Goal: Check status: Check status

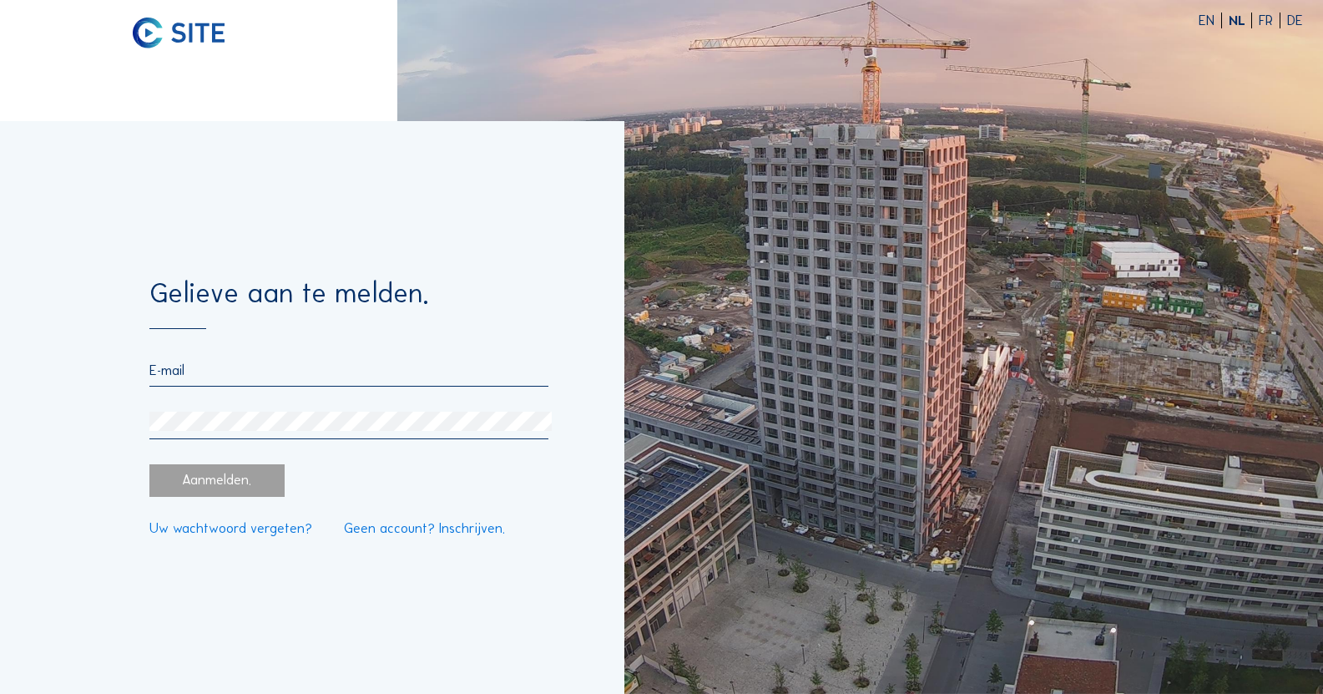
type input "[PERSON_NAME][EMAIL_ADDRESS][DOMAIN_NAME]"
click at [271, 486] on div "Aanmelden." at bounding box center [216, 480] width 135 height 33
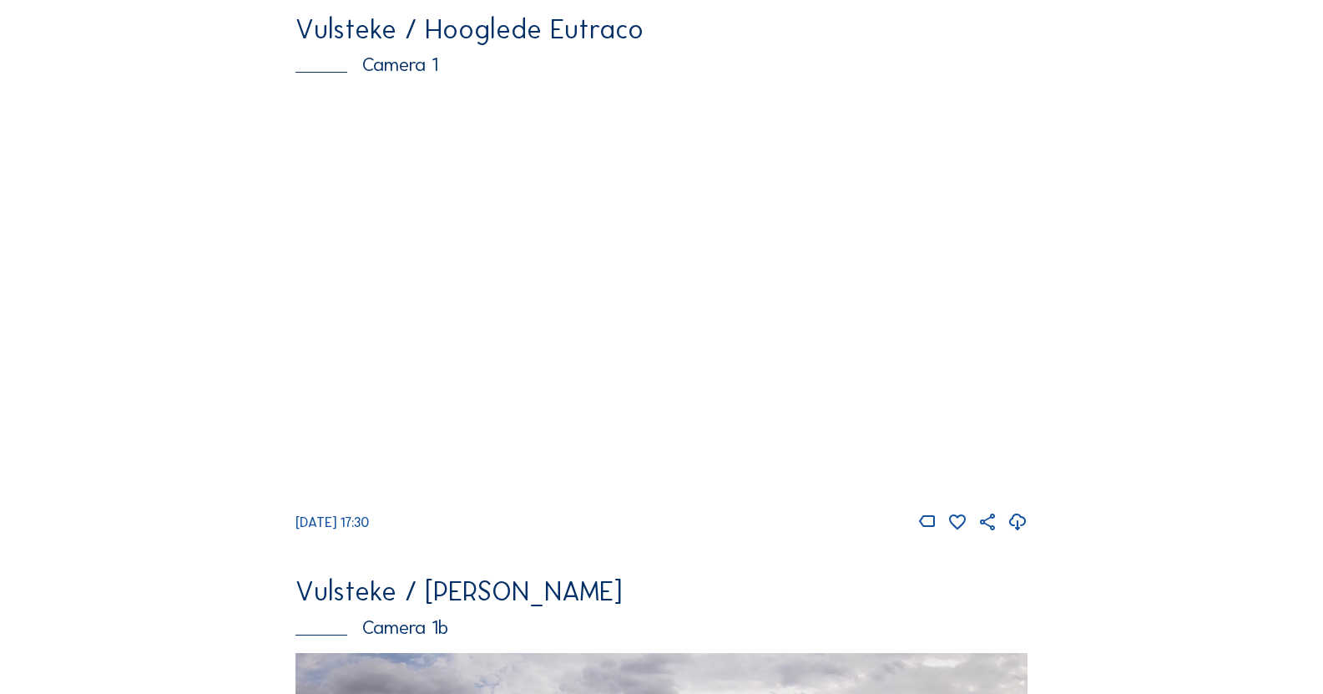
scroll to position [2378, 0]
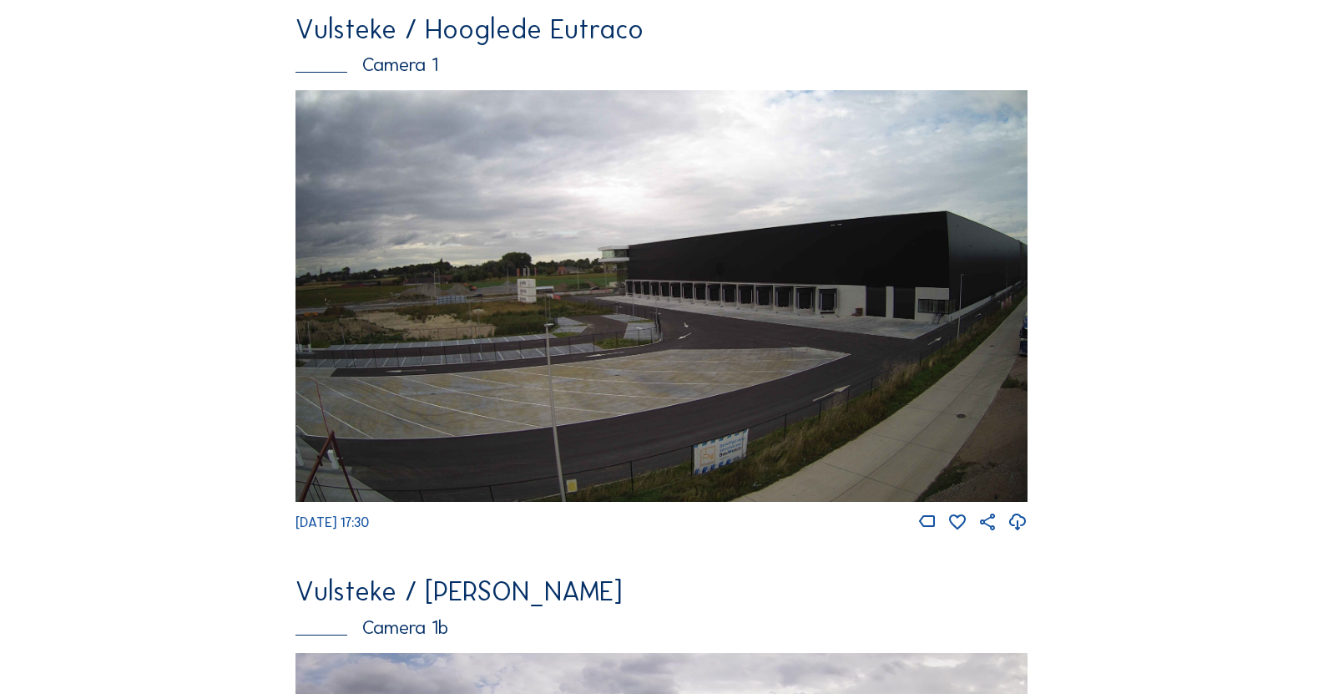
click at [746, 343] on img at bounding box center [662, 296] width 732 height 412
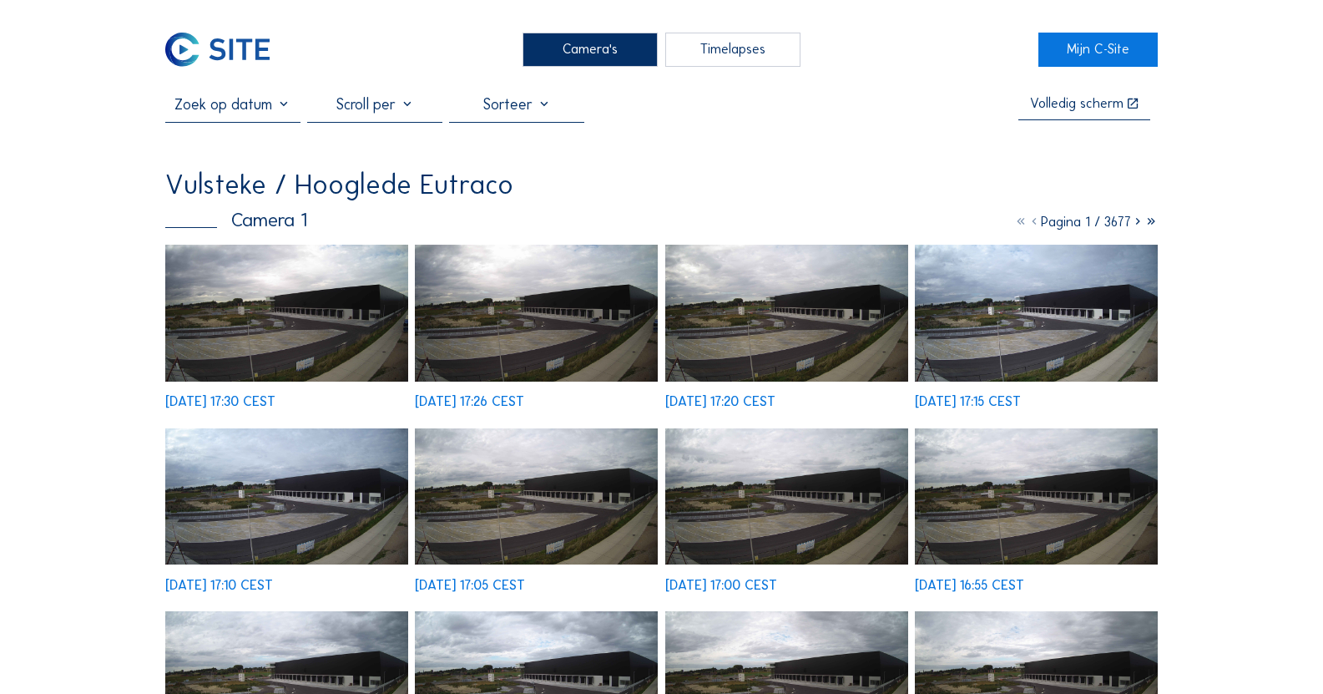
click at [322, 428] on img at bounding box center [286, 496] width 243 height 137
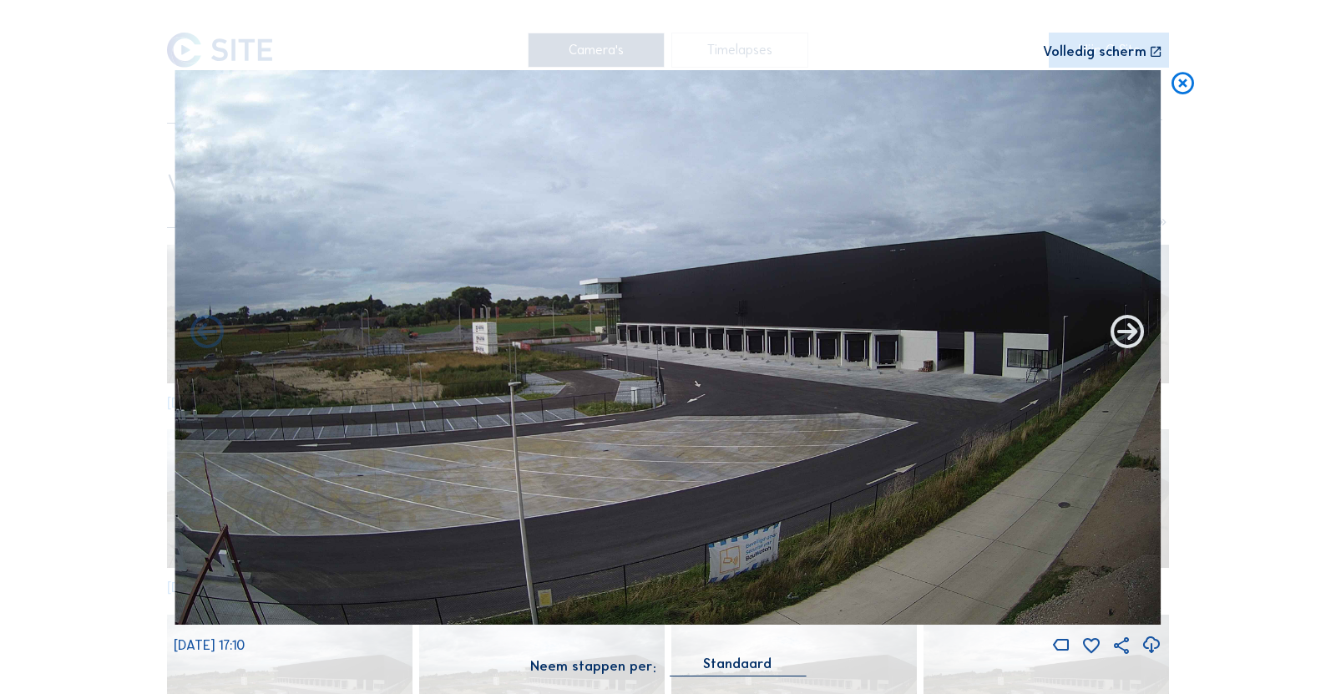
click at [1136, 340] on icon at bounding box center [1127, 333] width 41 height 41
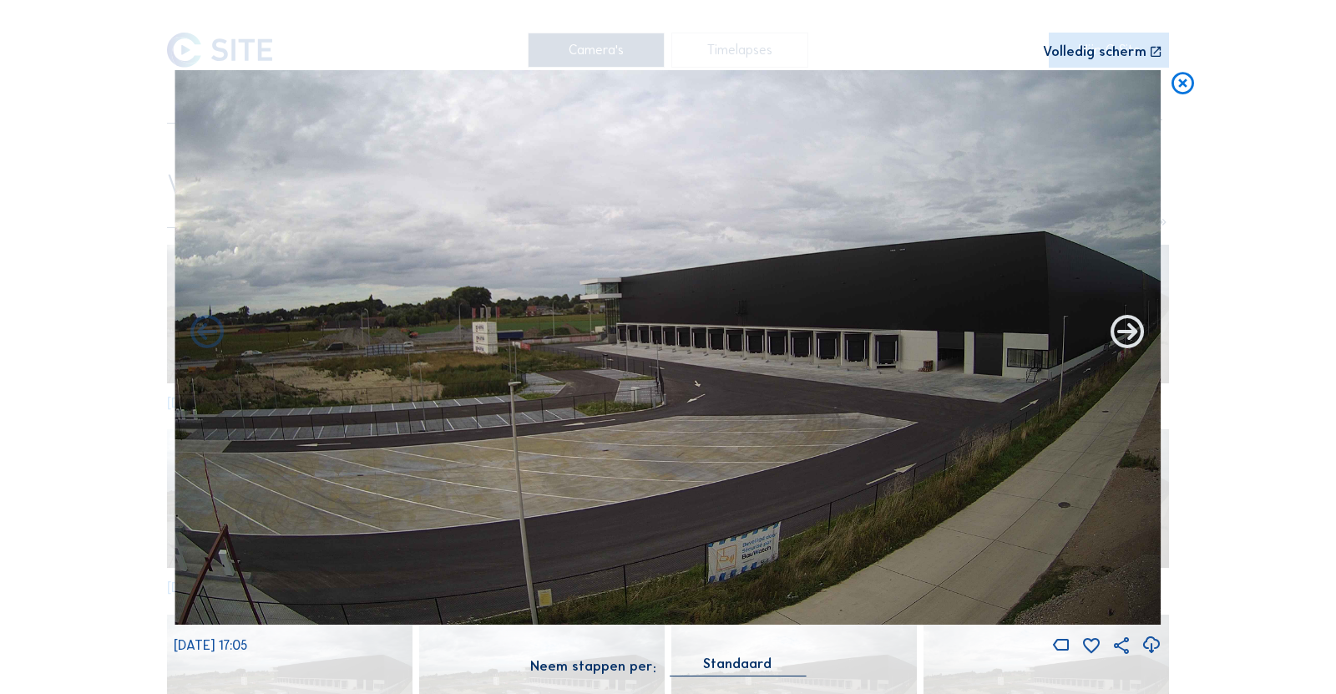
click at [1119, 336] on icon at bounding box center [1127, 333] width 41 height 41
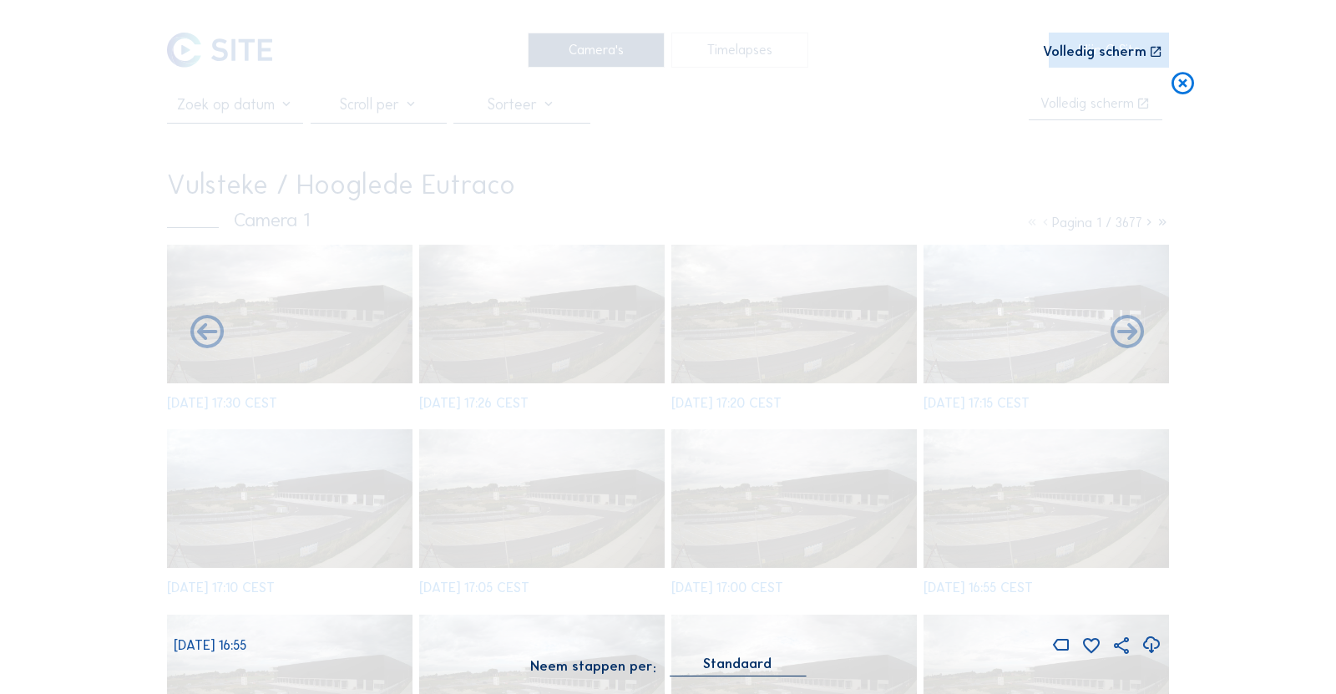
click at [1119, 336] on icon at bounding box center [1127, 333] width 41 height 41
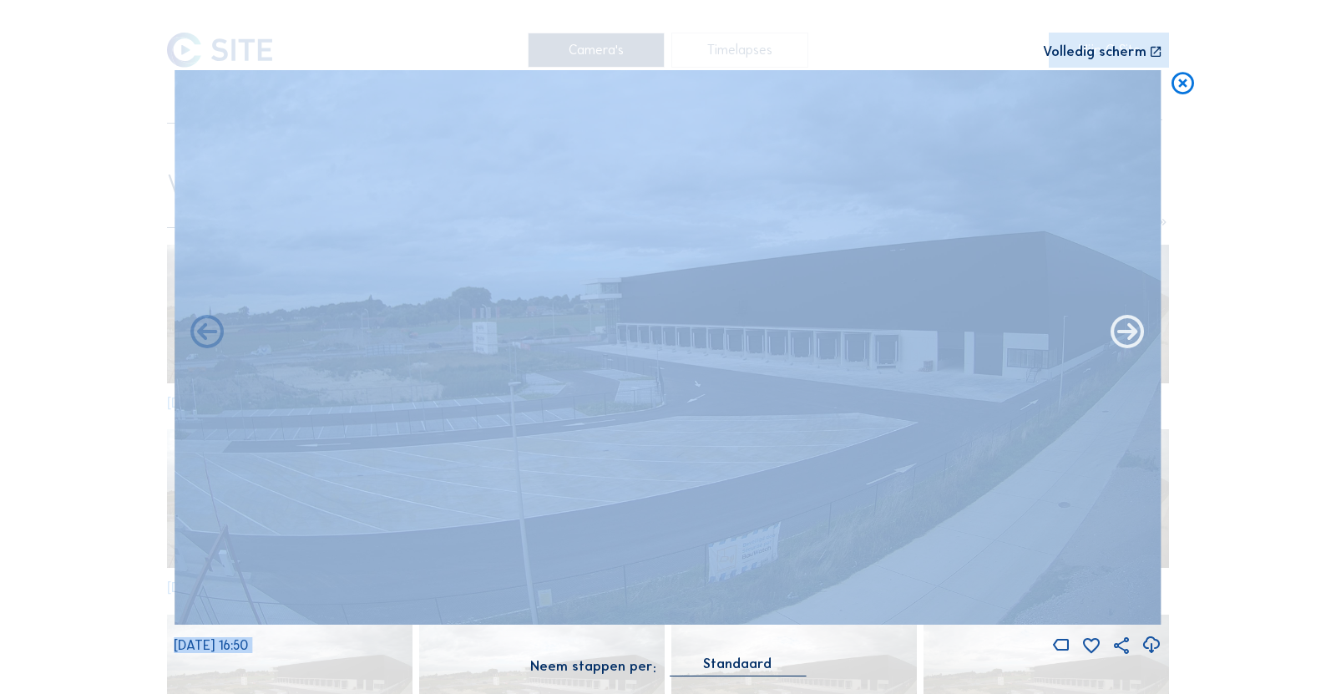
click at [1121, 336] on icon at bounding box center [1127, 333] width 41 height 41
click at [1127, 335] on icon at bounding box center [1127, 333] width 41 height 41
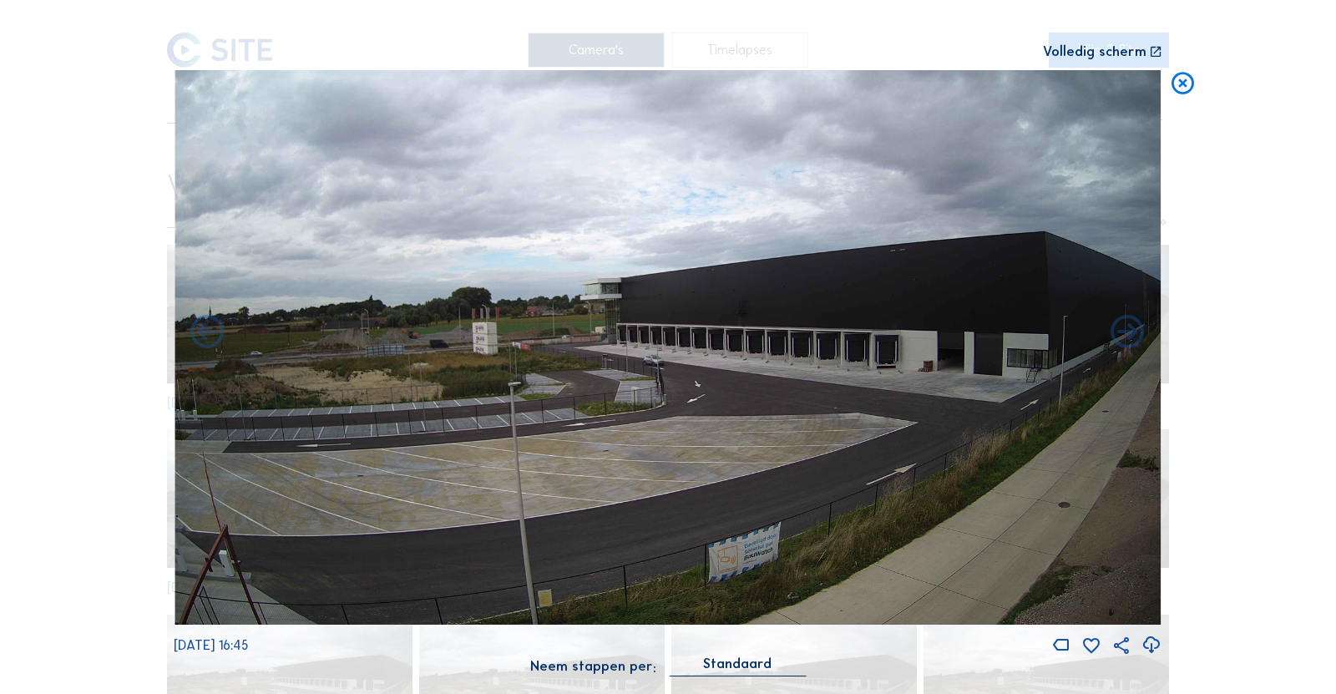
click at [1127, 335] on icon at bounding box center [1127, 333] width 41 height 41
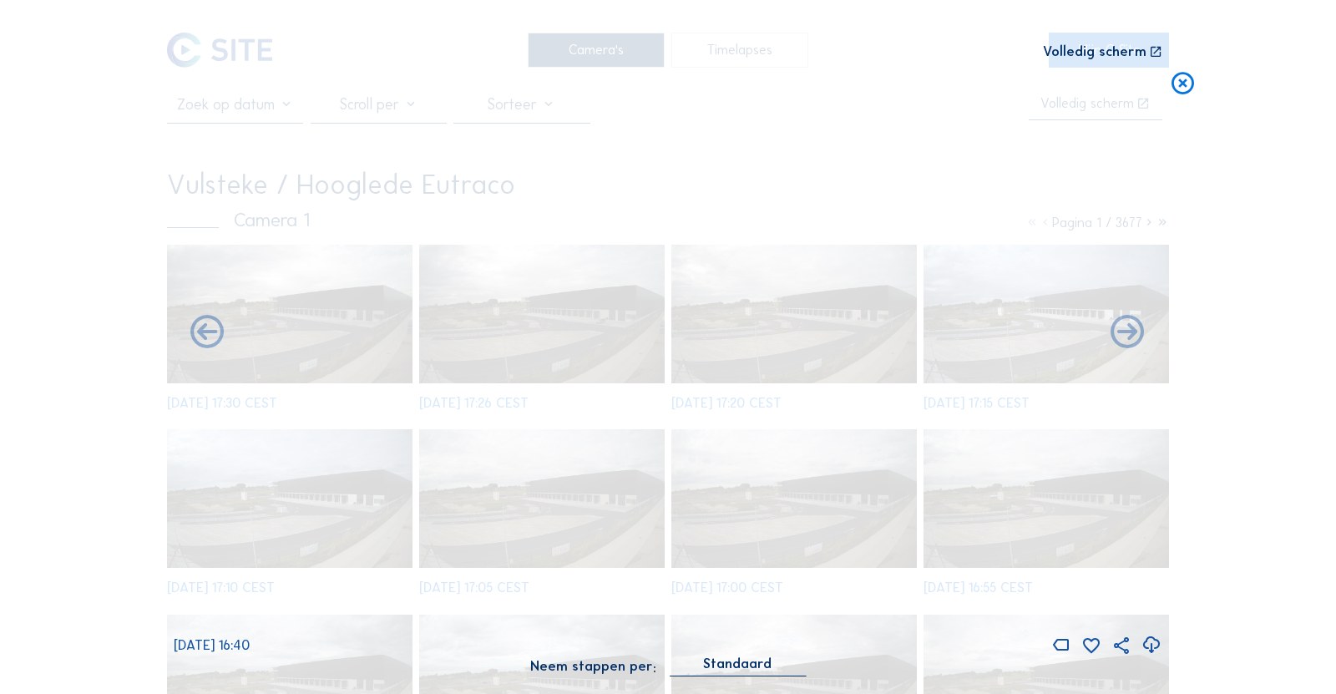
click at [1127, 335] on icon at bounding box center [1127, 333] width 41 height 41
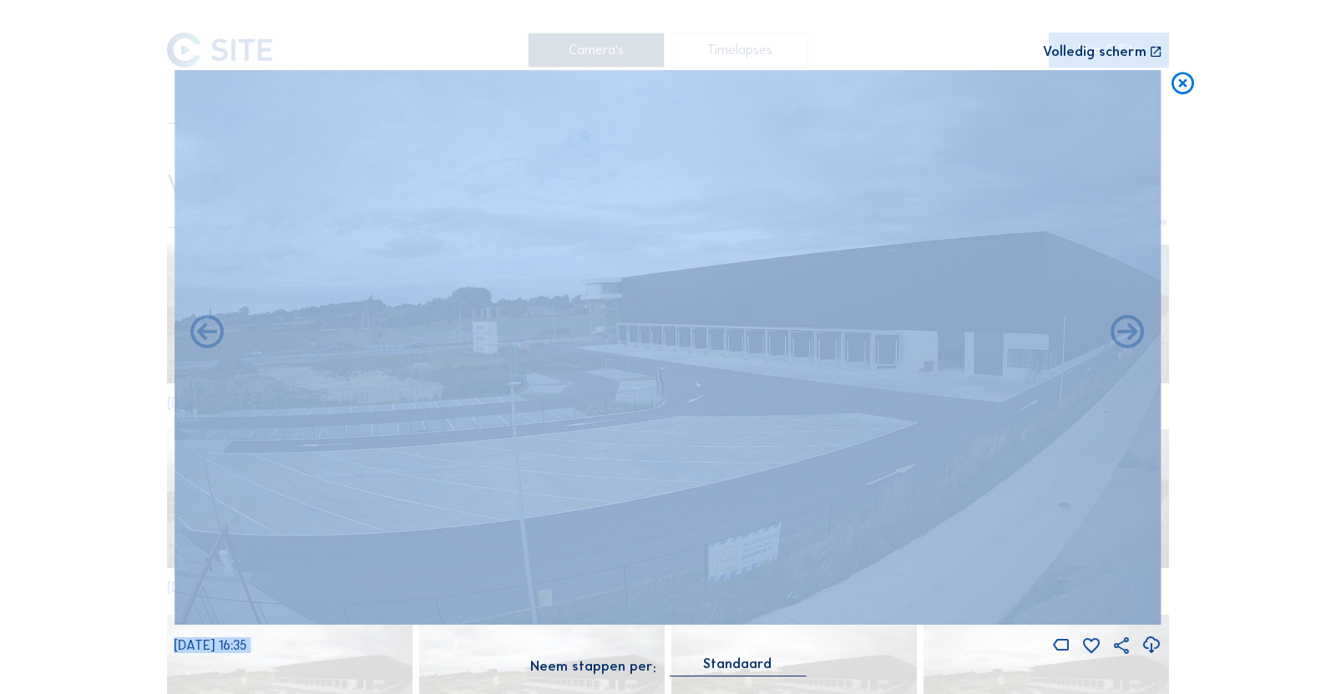
click at [1127, 335] on icon at bounding box center [1127, 333] width 41 height 41
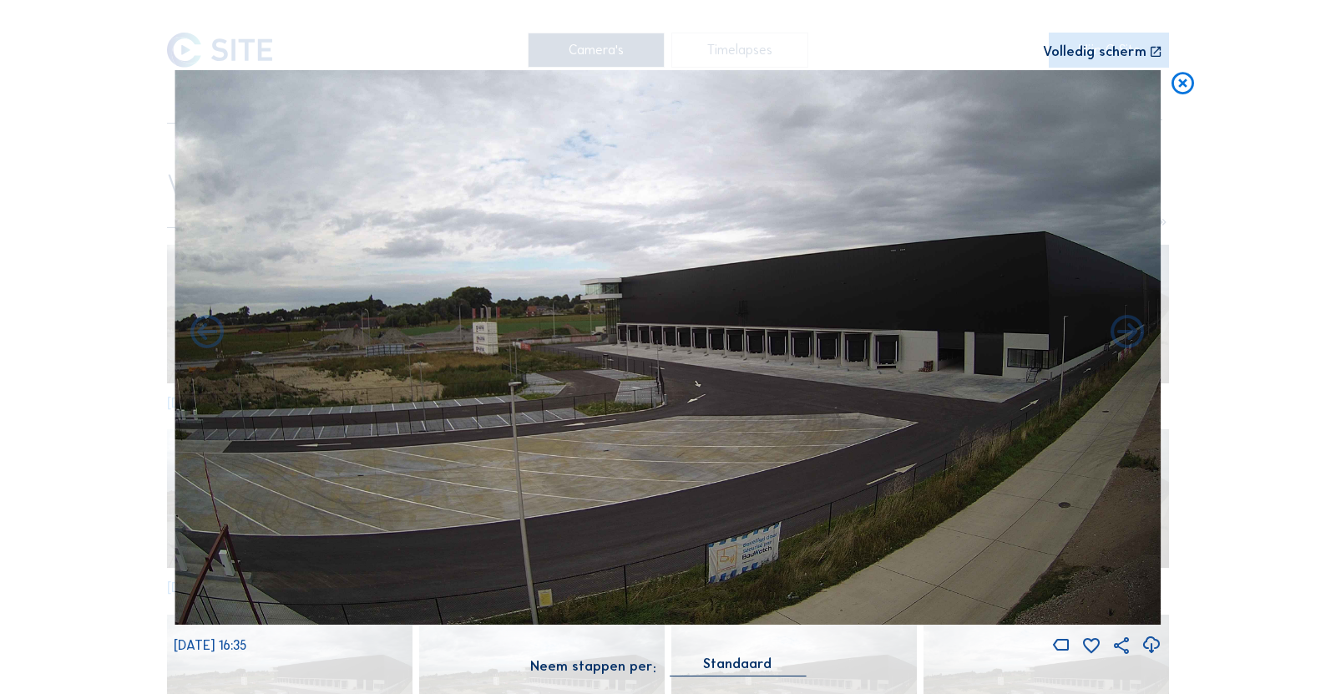
click at [1127, 335] on icon at bounding box center [1127, 333] width 41 height 41
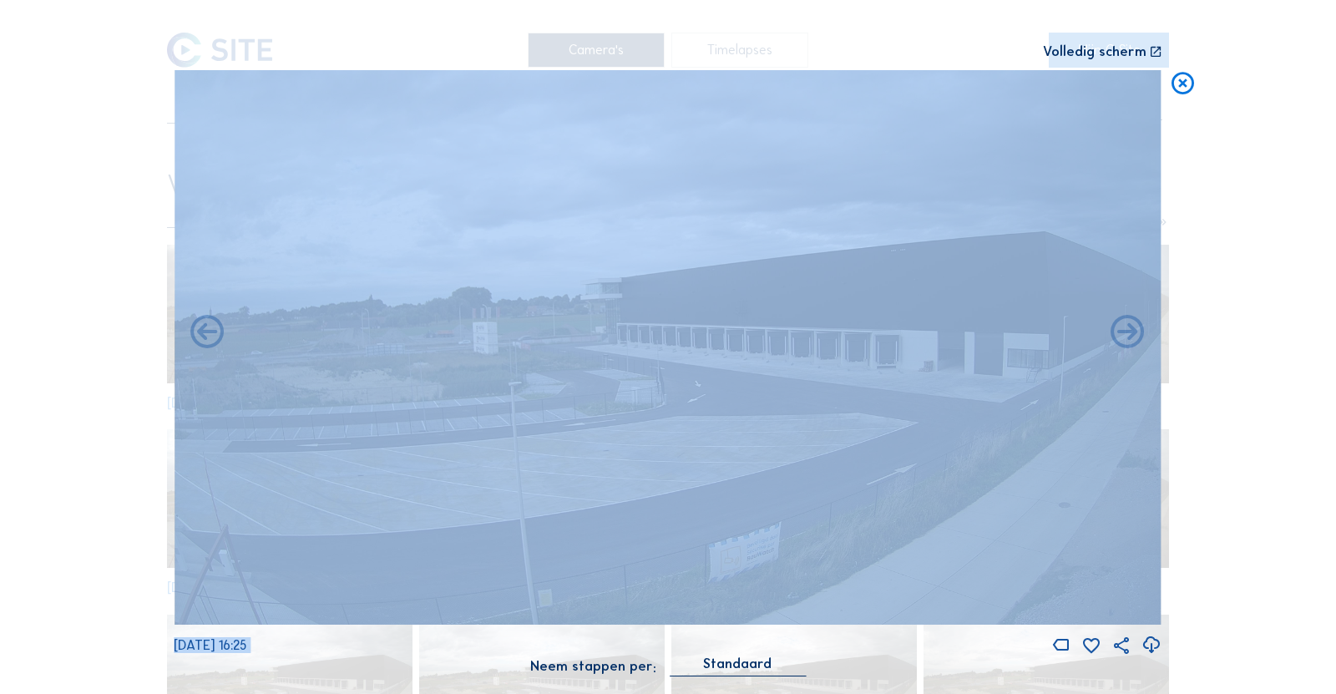
click at [1127, 335] on icon at bounding box center [1127, 333] width 41 height 41
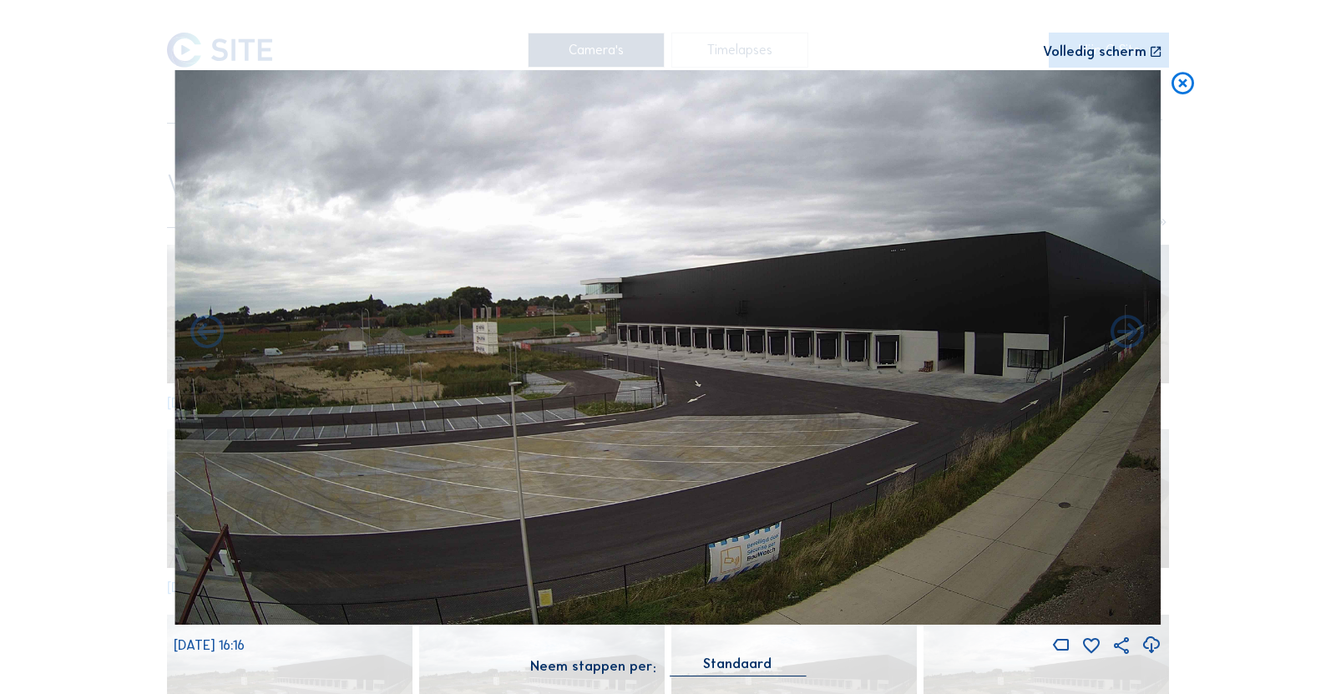
click at [975, 315] on img at bounding box center [667, 347] width 987 height 555
click at [1124, 340] on icon at bounding box center [1127, 333] width 41 height 41
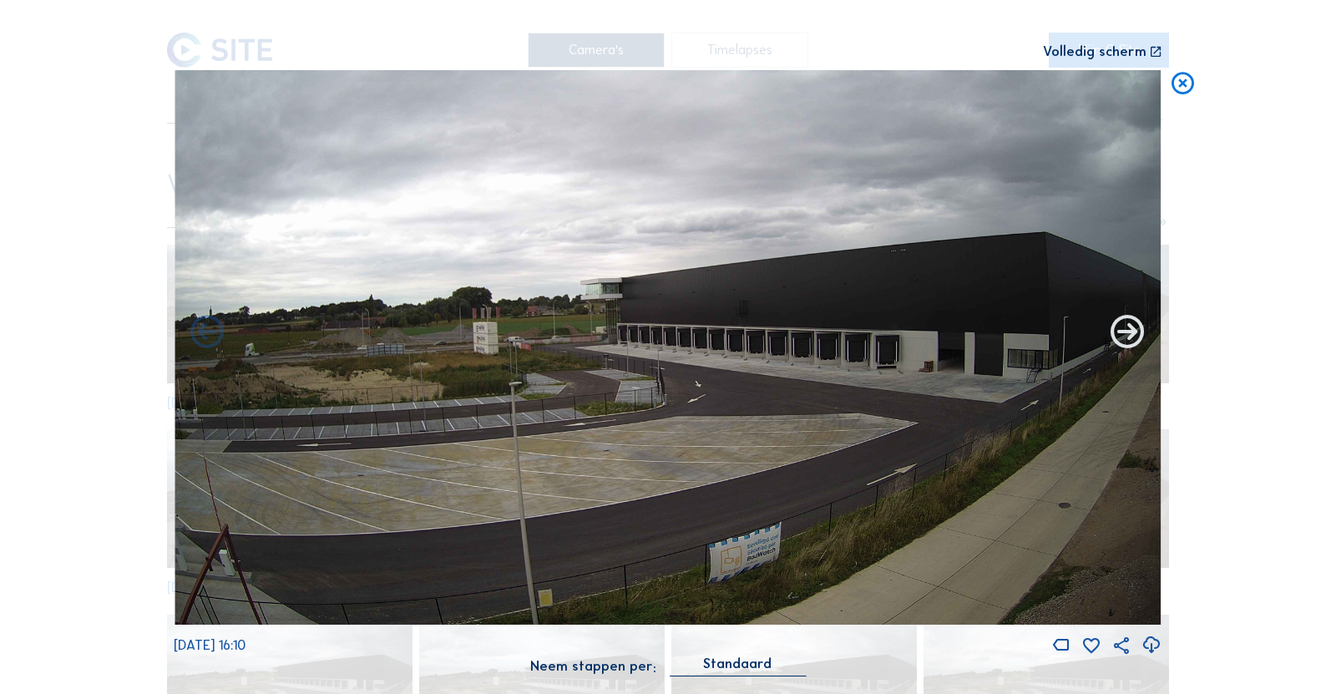
click at [1130, 338] on icon at bounding box center [1127, 333] width 41 height 41
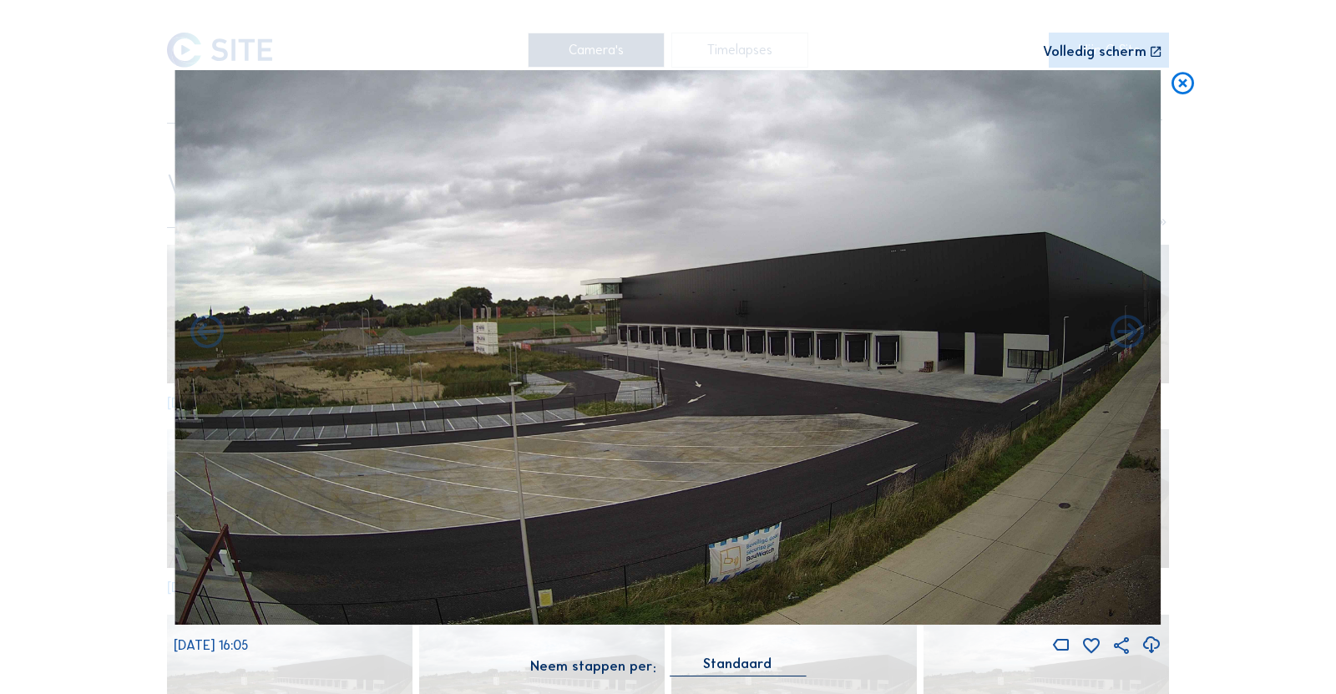
click at [1130, 338] on icon at bounding box center [1127, 333] width 41 height 41
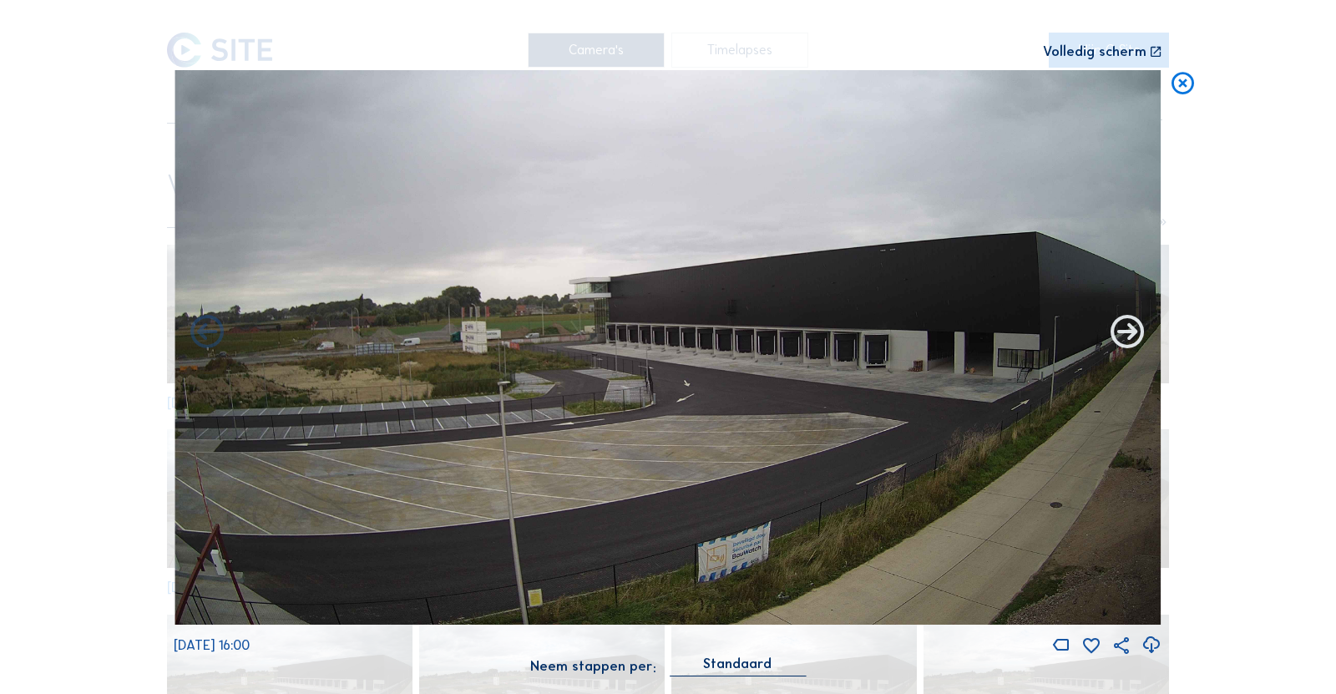
click at [1130, 339] on icon at bounding box center [1127, 333] width 41 height 41
click at [1126, 338] on icon at bounding box center [1127, 333] width 41 height 41
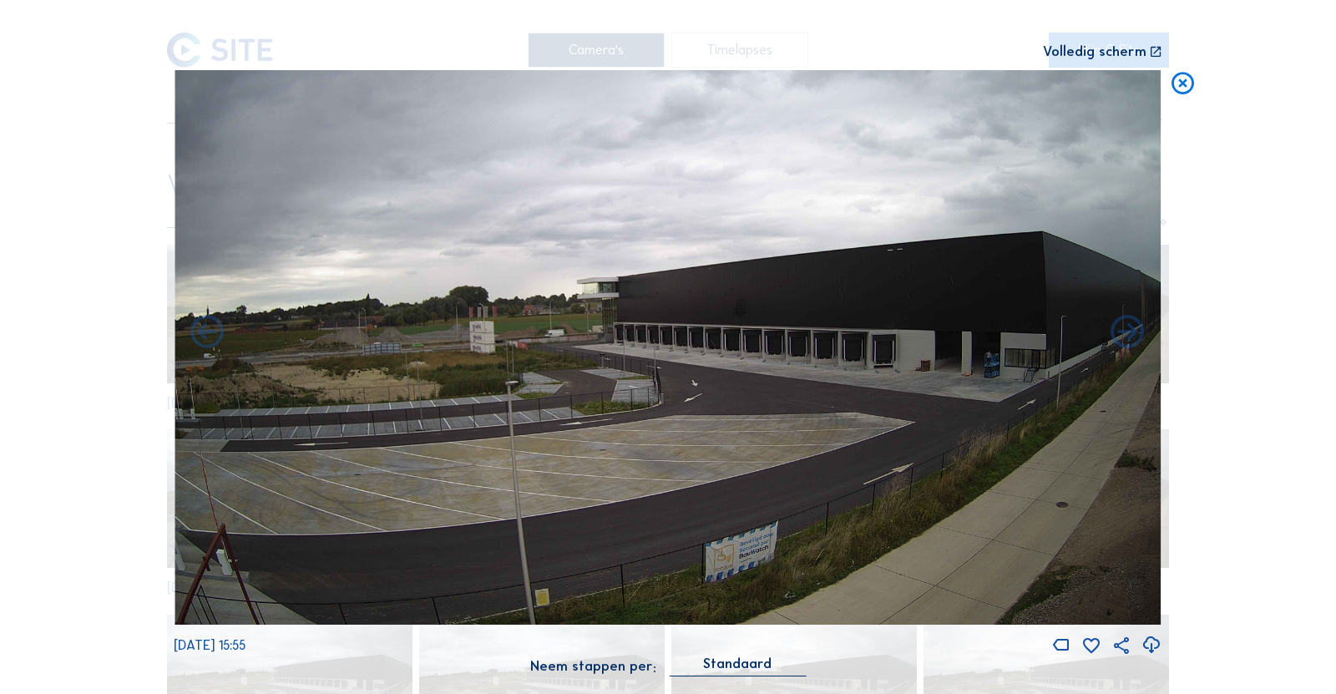
click at [1126, 338] on icon at bounding box center [1127, 333] width 41 height 41
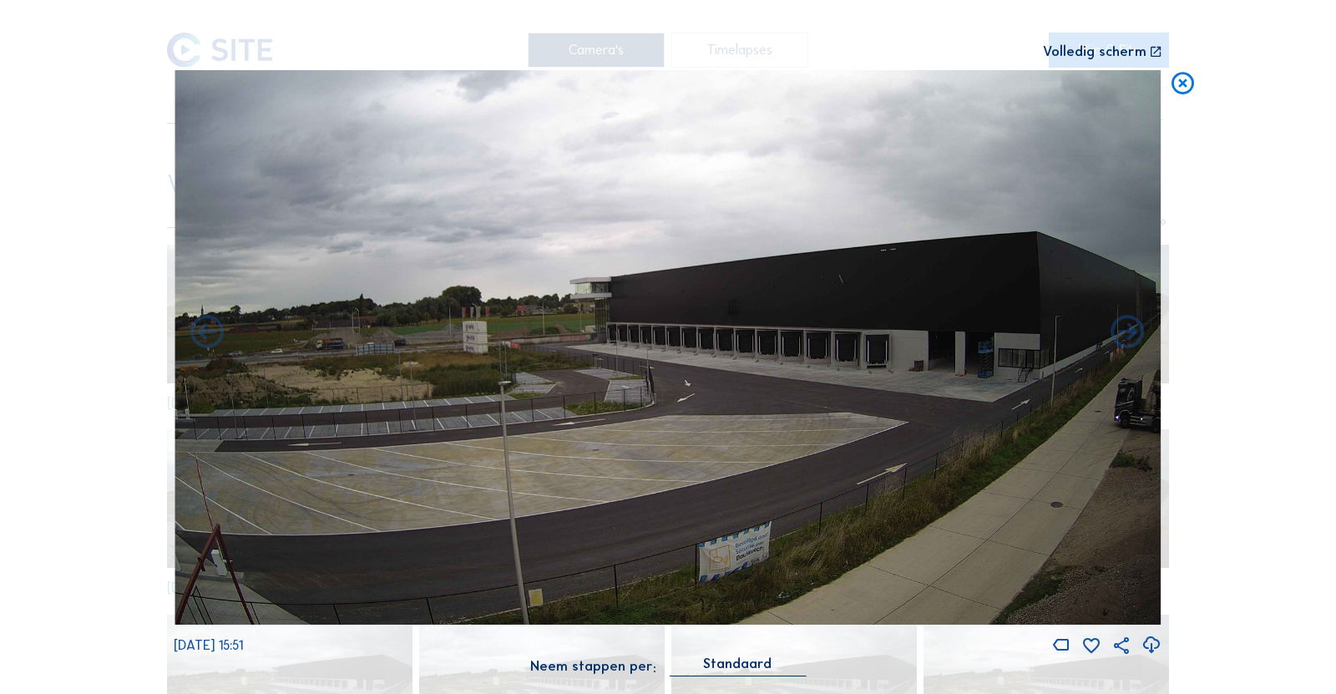
click at [1126, 338] on icon at bounding box center [1127, 333] width 41 height 41
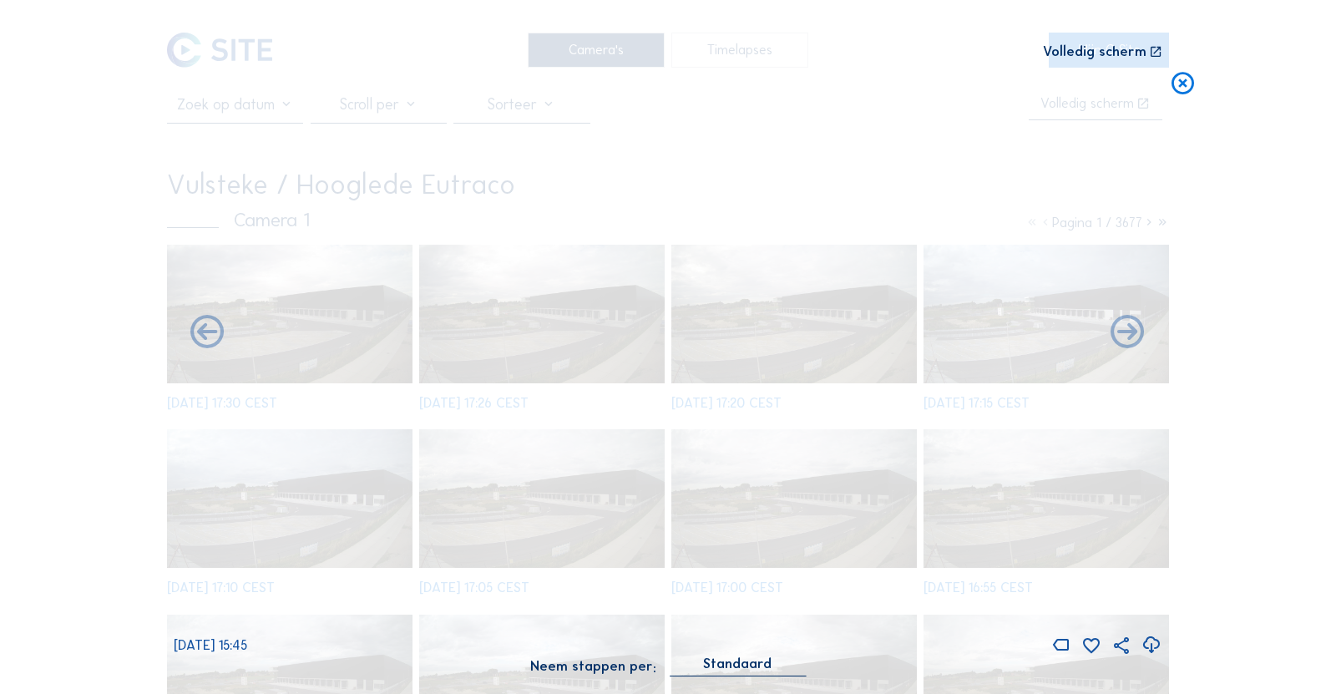
click at [1126, 338] on icon at bounding box center [1127, 333] width 41 height 41
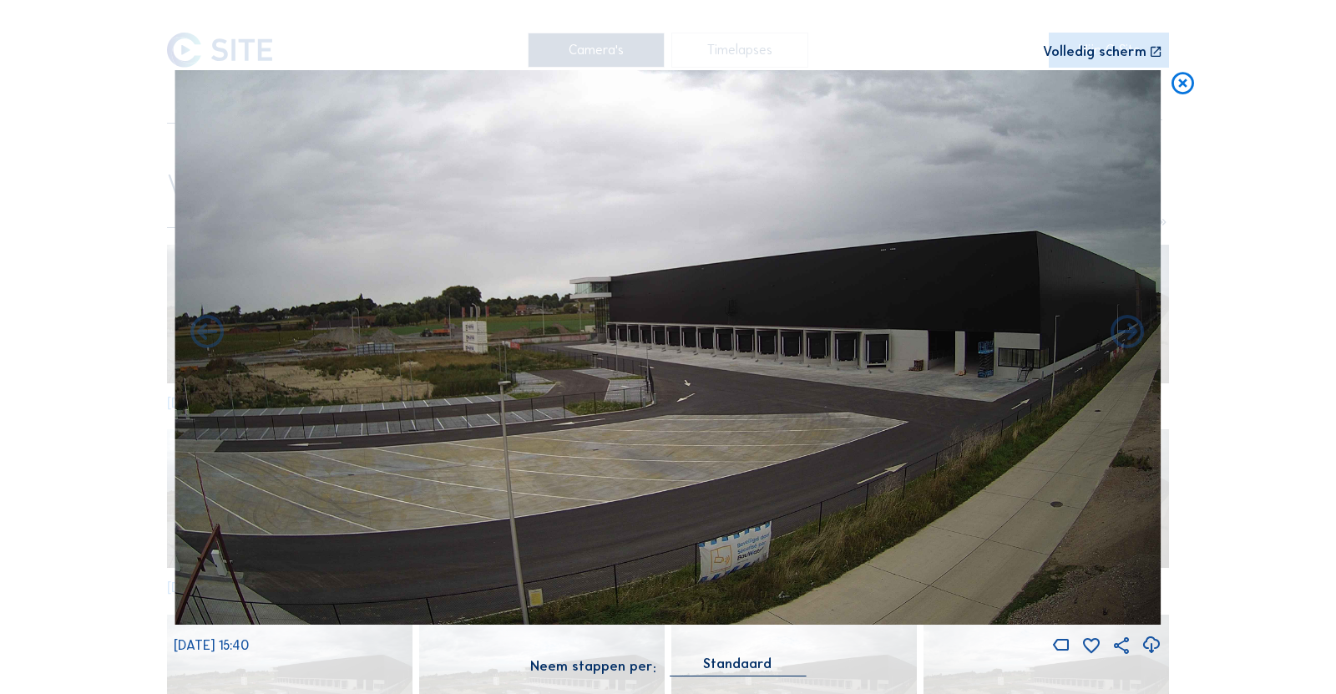
click at [1126, 338] on icon at bounding box center [1127, 333] width 41 height 41
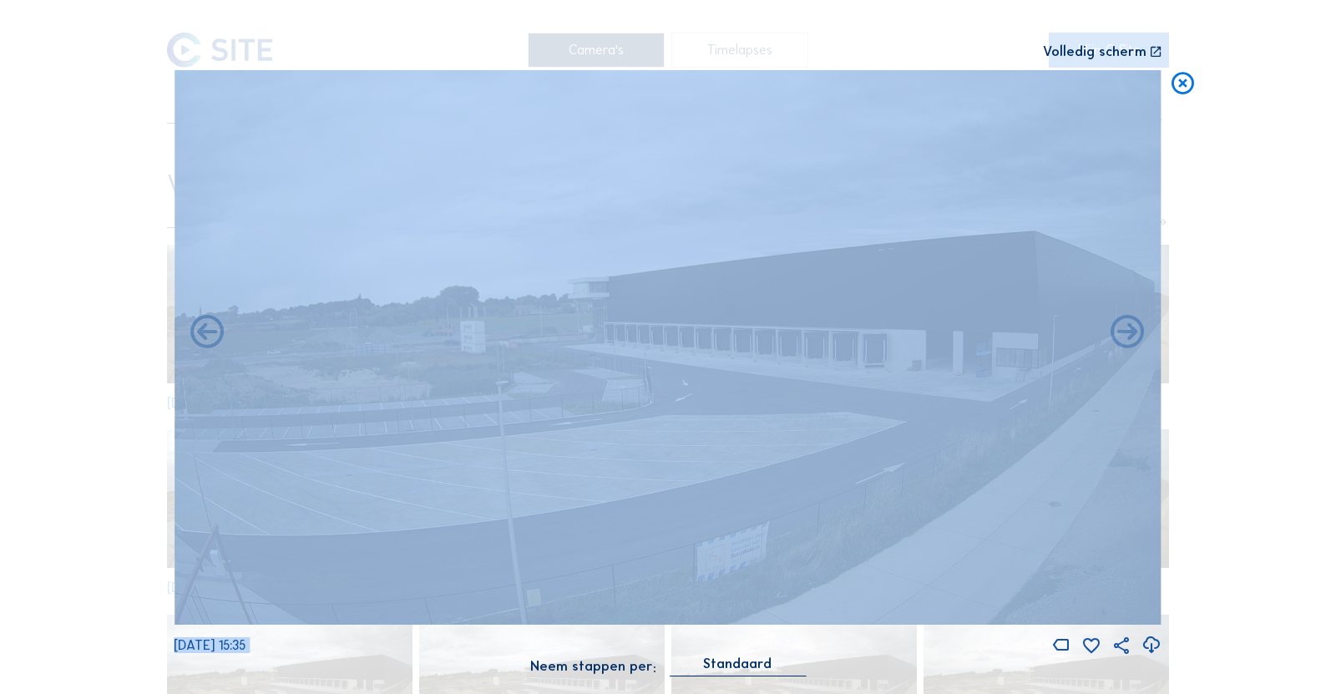
click at [1126, 338] on icon at bounding box center [1127, 333] width 41 height 41
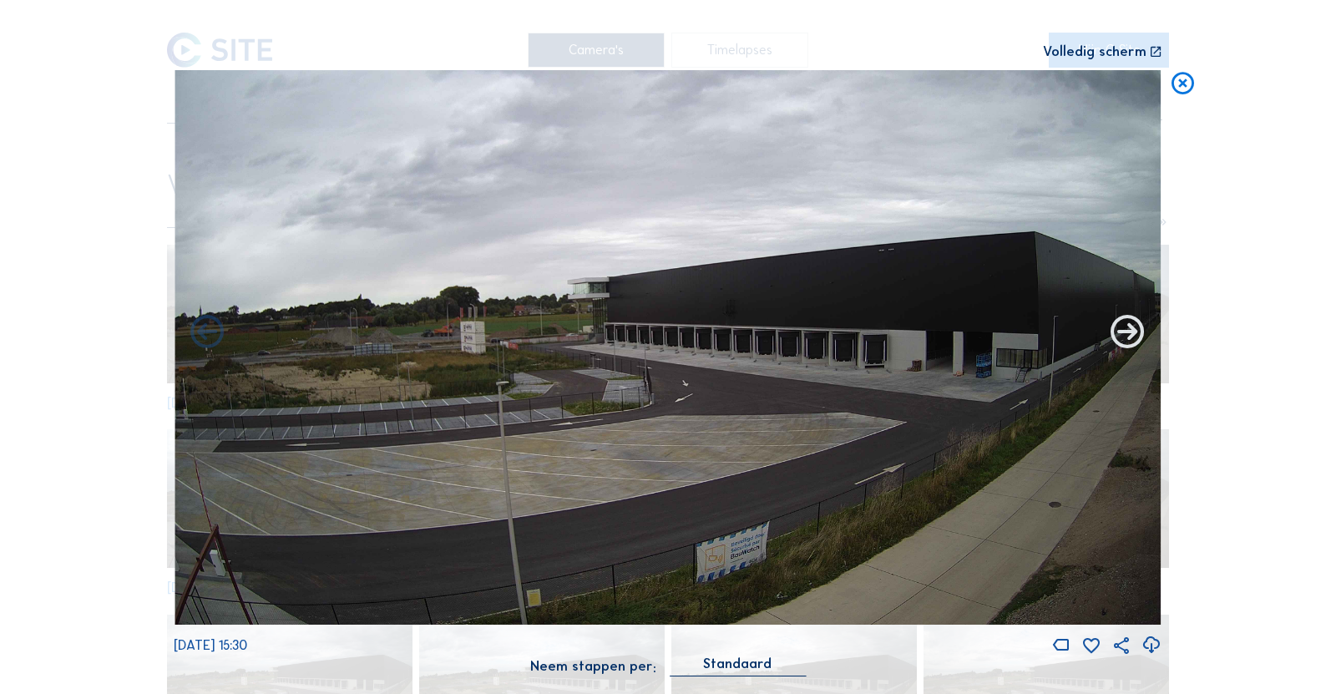
click at [1121, 338] on icon at bounding box center [1127, 333] width 41 height 41
click at [1123, 338] on icon at bounding box center [1127, 333] width 41 height 41
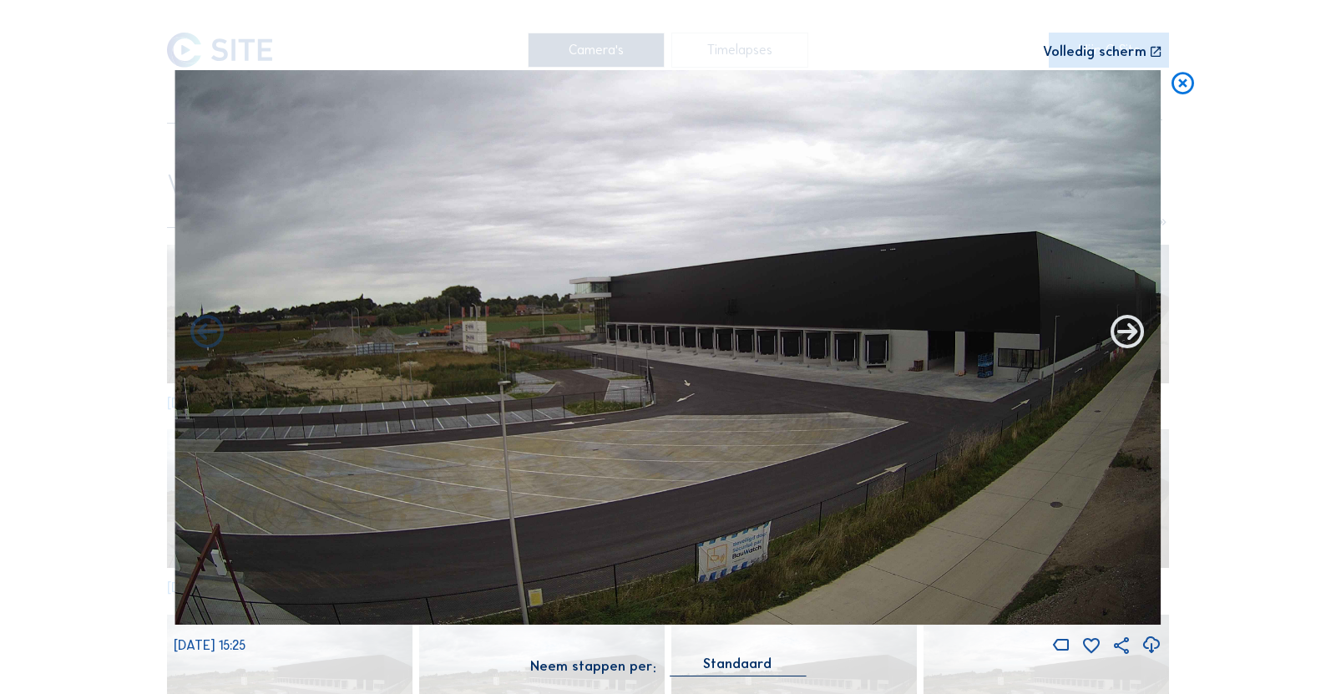
click at [1123, 339] on icon at bounding box center [1127, 333] width 41 height 41
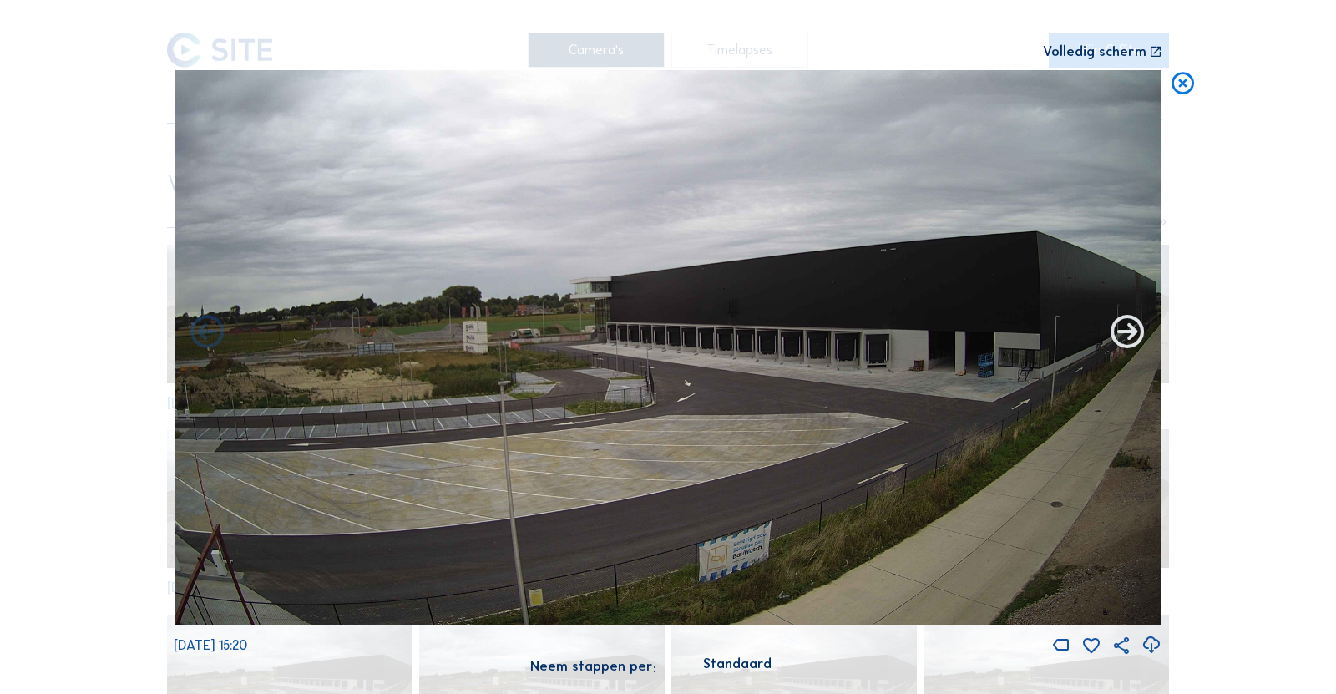
click at [1123, 339] on icon at bounding box center [1127, 333] width 41 height 41
click at [1125, 336] on icon at bounding box center [1127, 333] width 41 height 41
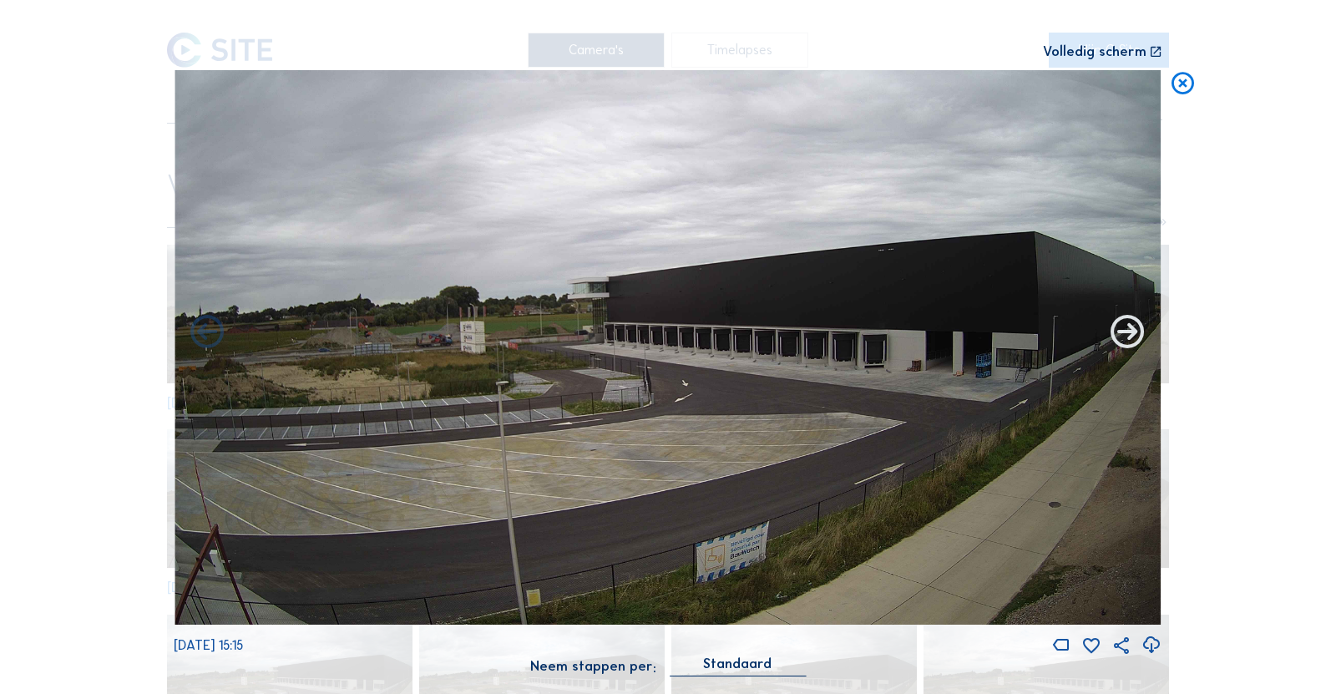
click at [1130, 336] on icon at bounding box center [1127, 333] width 41 height 41
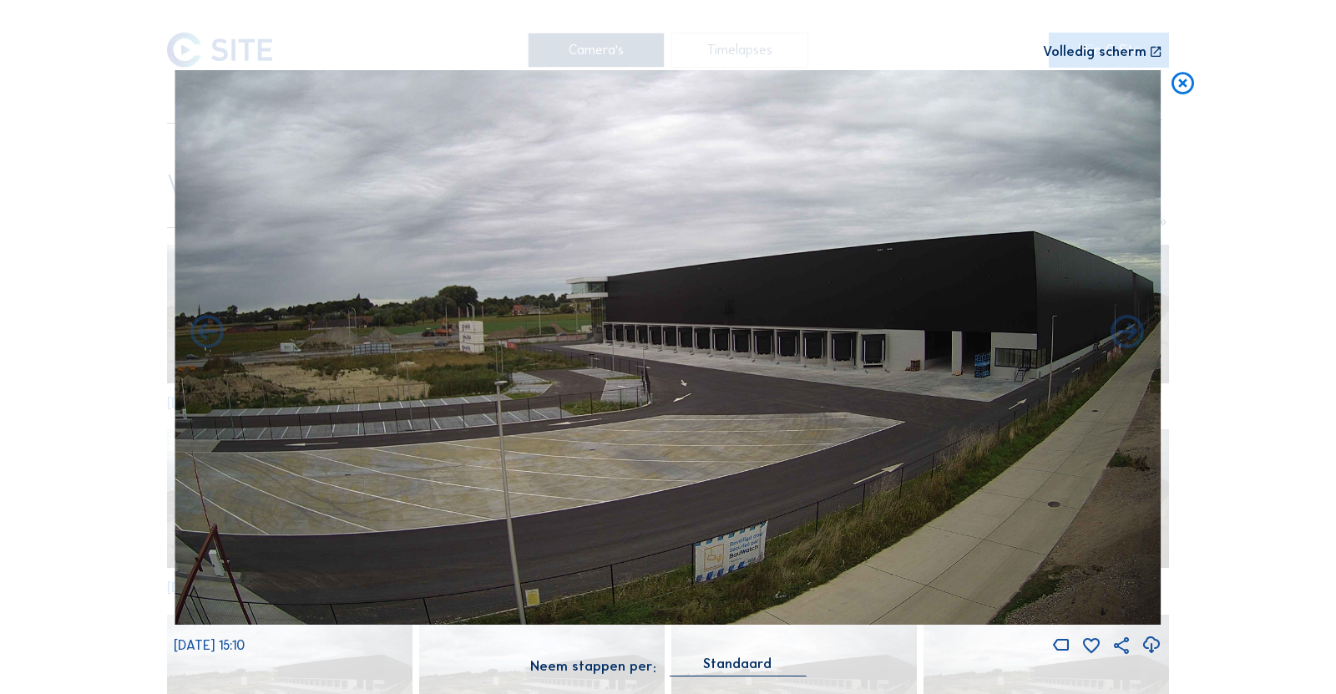
click at [1180, 93] on icon at bounding box center [1182, 84] width 27 height 28
